Goal: Information Seeking & Learning: Learn about a topic

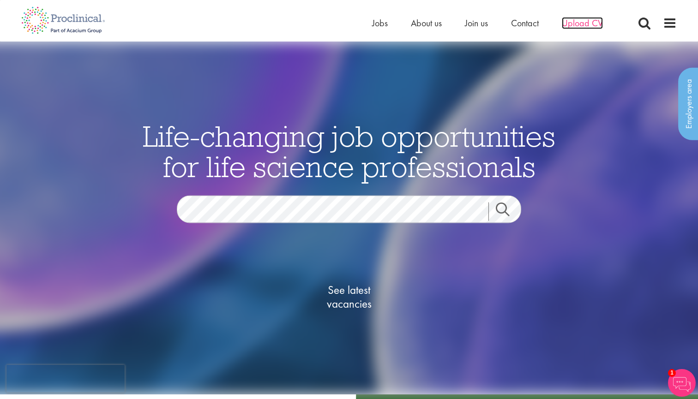
click at [589, 26] on span "Upload CV" at bounding box center [582, 23] width 41 height 12
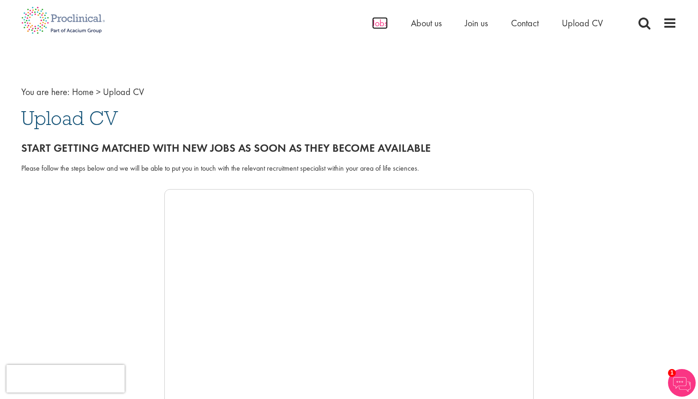
click at [385, 27] on span "Jobs" at bounding box center [380, 23] width 16 height 12
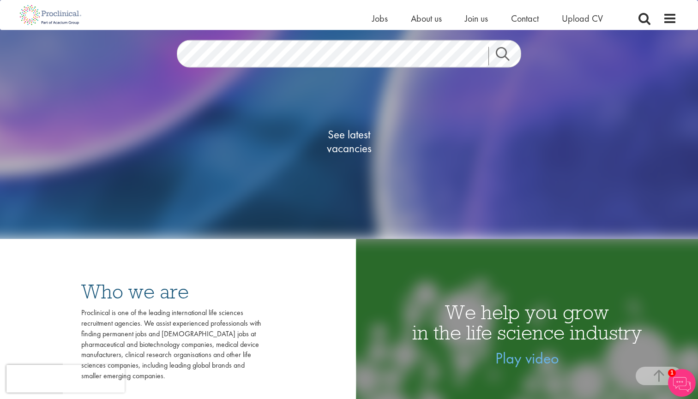
scroll to position [146, 0]
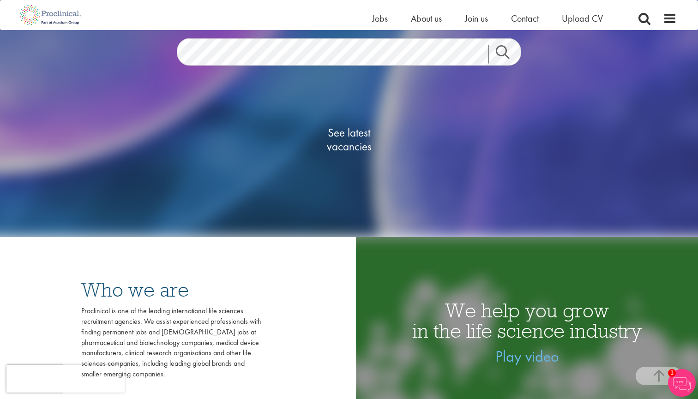
click at [351, 136] on span "See latest vacancies" at bounding box center [349, 140] width 92 height 28
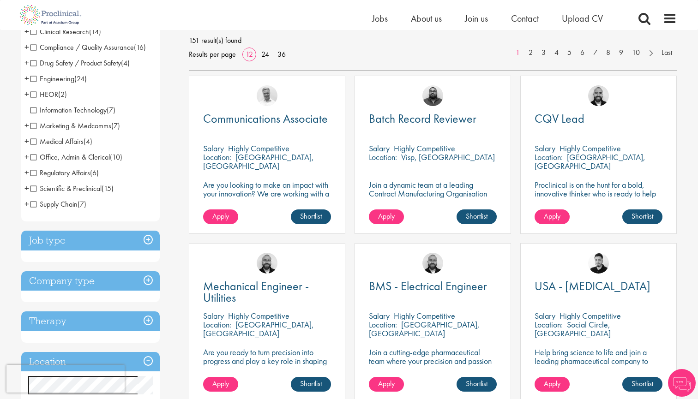
scroll to position [137, 0]
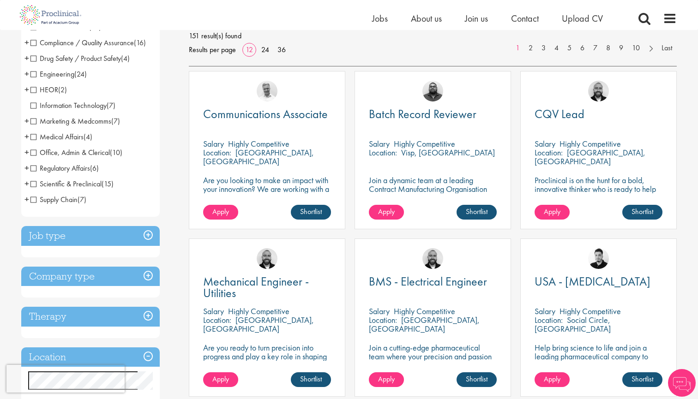
click at [30, 122] on span "Marketing & Medcomms" at bounding box center [70, 121] width 81 height 10
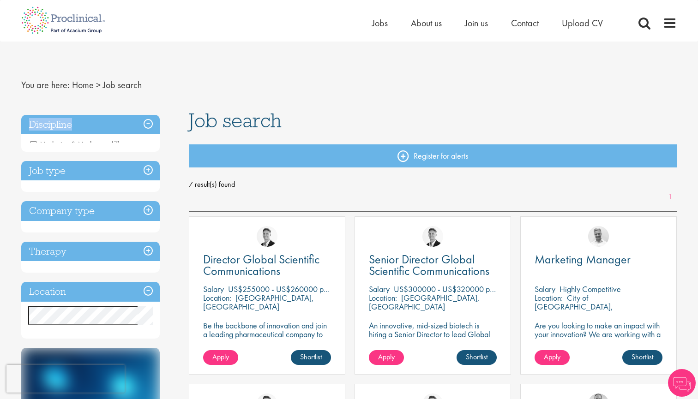
click at [35, 122] on h3 "Discipline" at bounding box center [90, 125] width 139 height 20
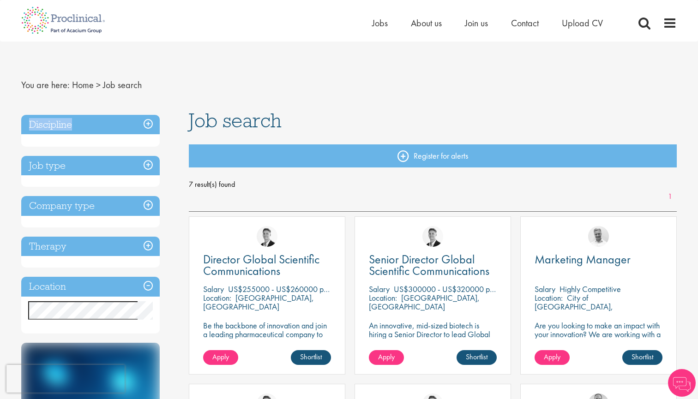
click at [35, 122] on h3 "Discipline" at bounding box center [90, 125] width 139 height 20
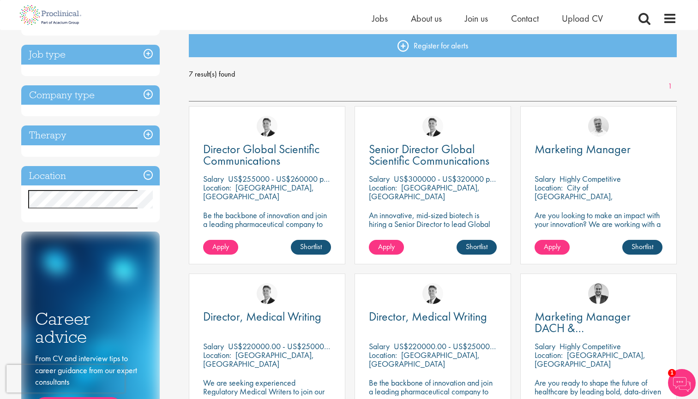
scroll to position [105, 0]
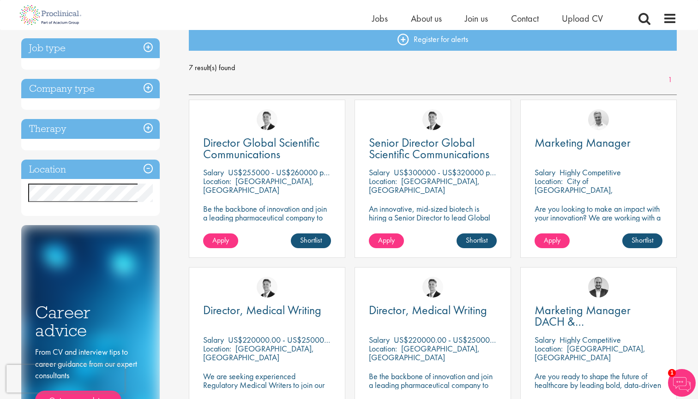
click at [166, 207] on div "Discipline Marketing & Medcomms (7) - + Marketing (2) Medical Communications (4…" at bounding box center [98, 231] width 168 height 474
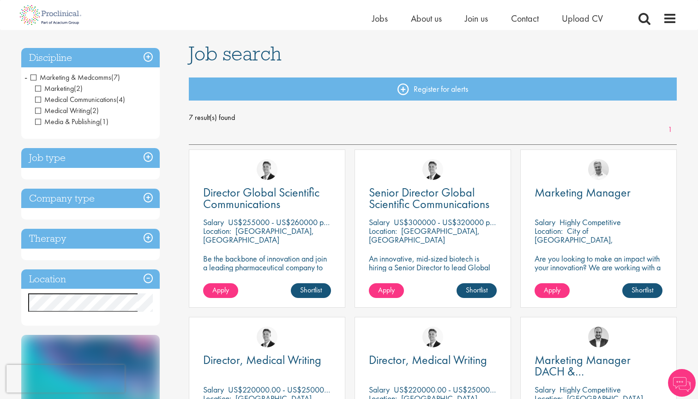
scroll to position [65, 0]
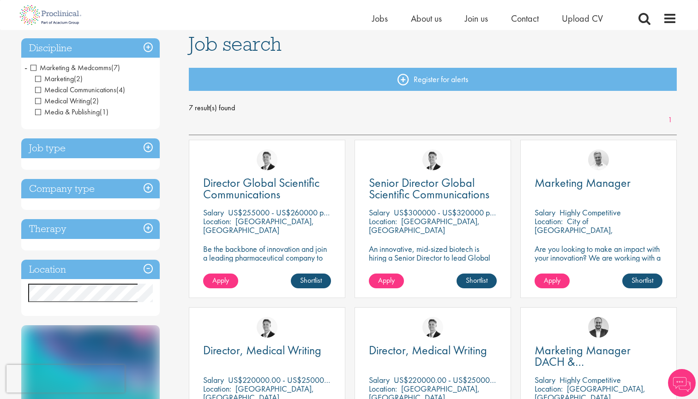
click at [143, 149] on h3 "Job type" at bounding box center [90, 149] width 139 height 20
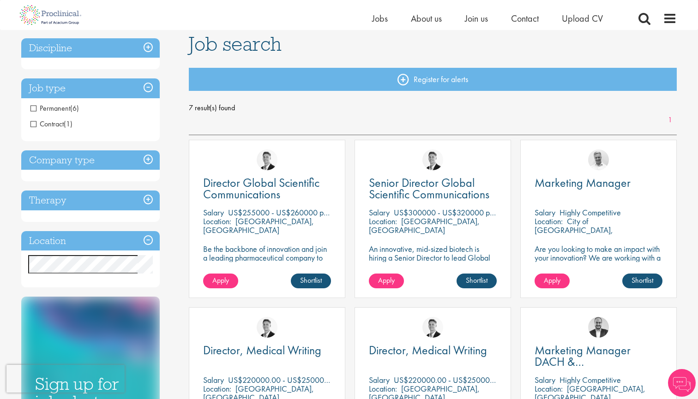
click at [148, 161] on h3 "Company type" at bounding box center [90, 161] width 139 height 20
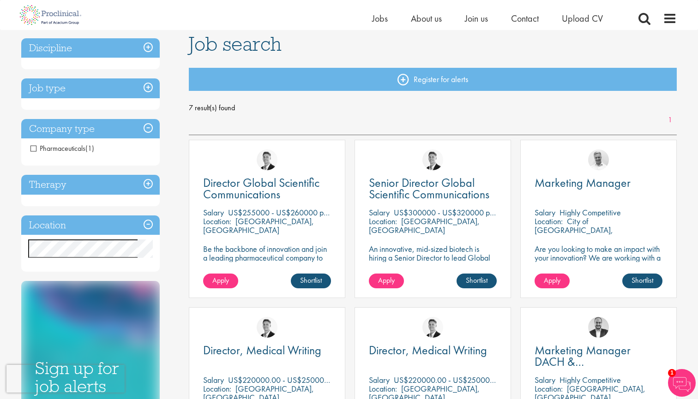
click at [154, 185] on h3 "Therapy" at bounding box center [90, 185] width 139 height 20
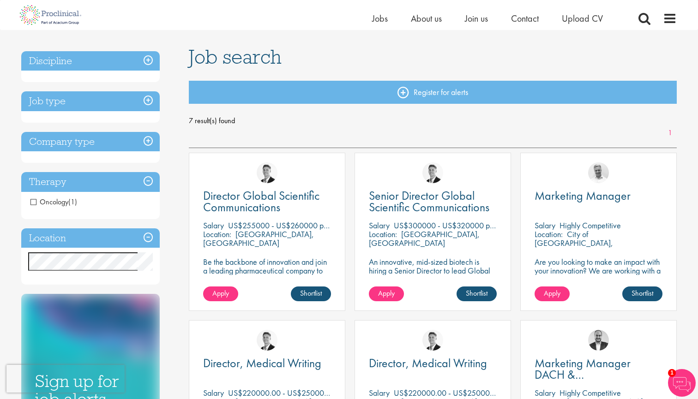
scroll to position [51, 0]
